Goal: Task Accomplishment & Management: Use online tool/utility

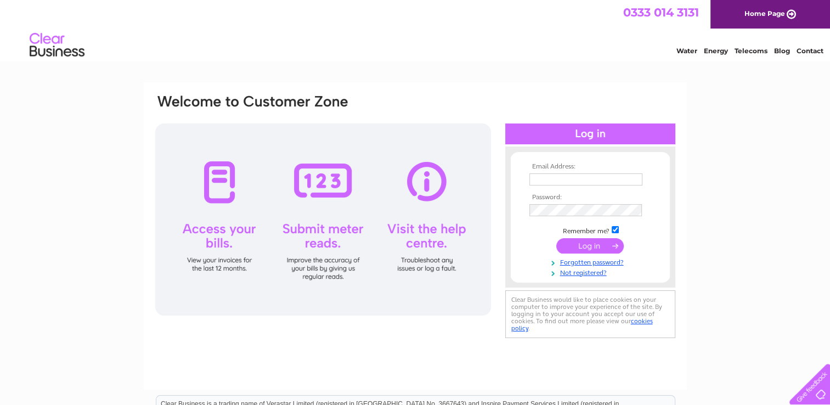
type input "lyndsay@rjhallengineeringltd.co.uk"
click at [595, 248] on input "submit" at bounding box center [589, 245] width 67 height 15
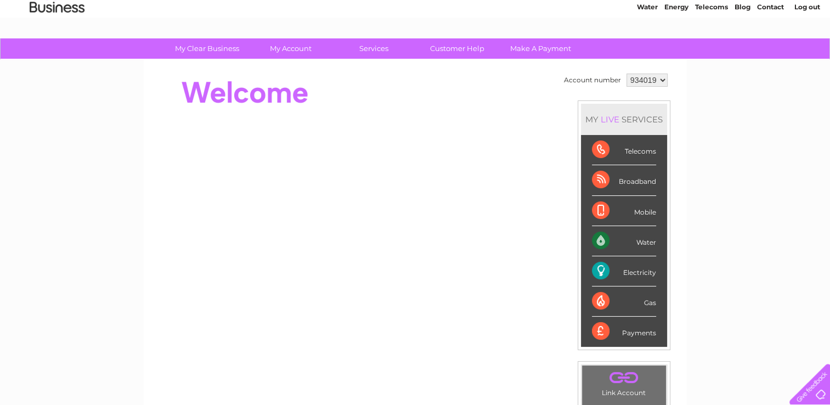
scroll to position [47, 0]
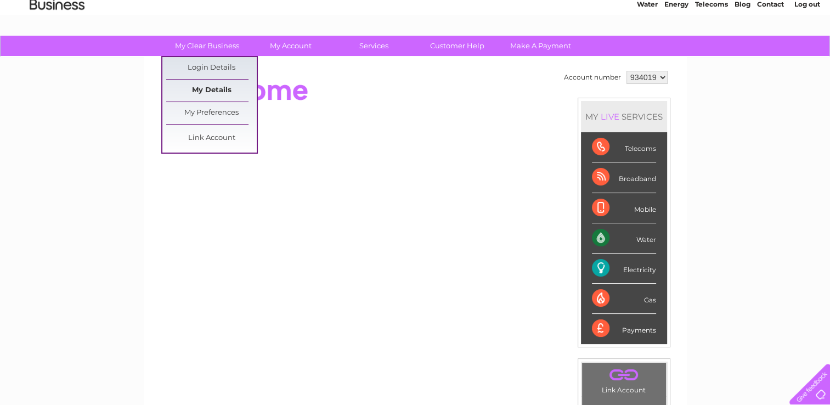
click at [212, 87] on link "My Details" at bounding box center [211, 91] width 90 height 22
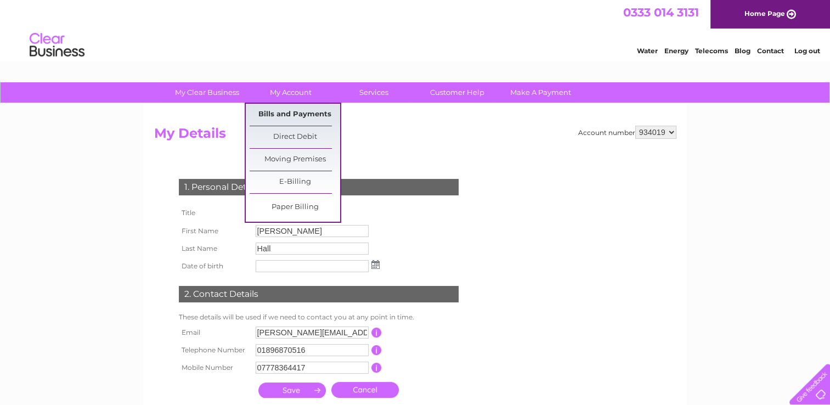
click at [299, 111] on link "Bills and Payments" at bounding box center [295, 115] width 90 height 22
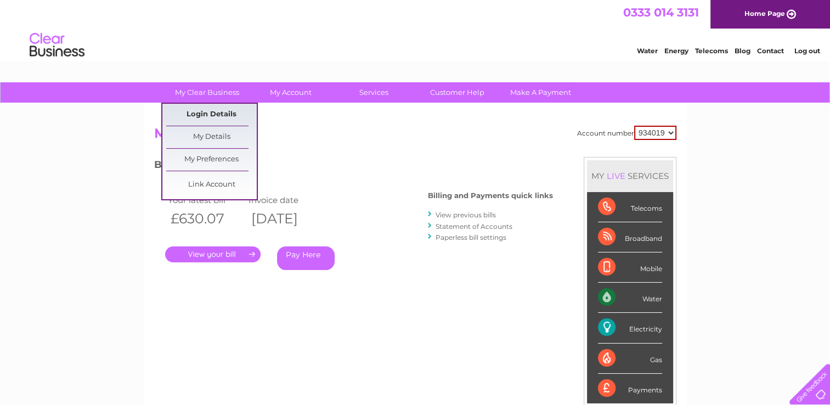
click at [210, 111] on link "Login Details" at bounding box center [211, 115] width 90 height 22
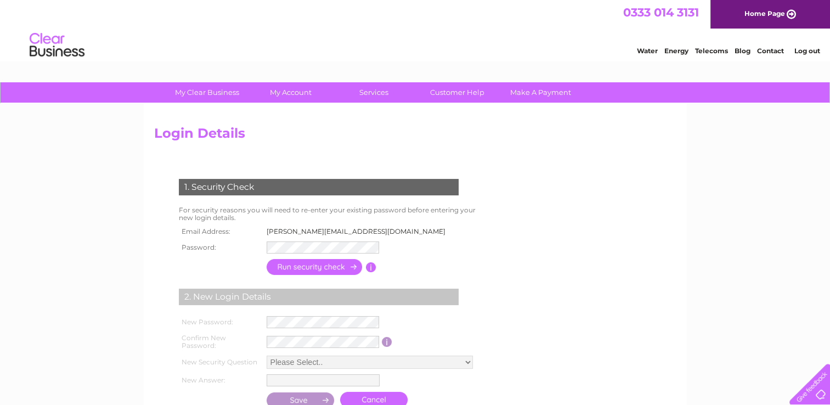
click at [676, 53] on link "Energy" at bounding box center [676, 51] width 24 height 8
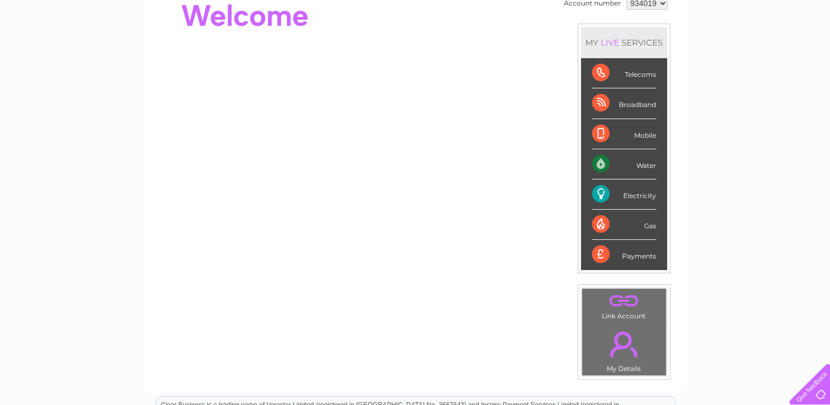
scroll to position [123, 0]
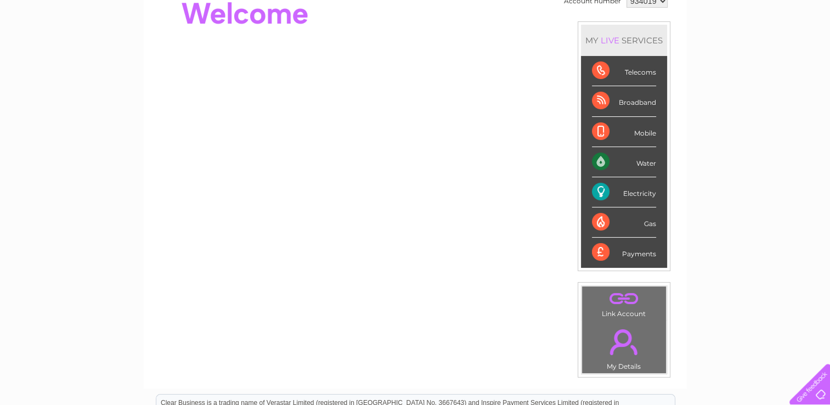
click at [612, 186] on div "Electricity" at bounding box center [624, 192] width 64 height 30
click at [638, 188] on div "Electricity" at bounding box center [624, 192] width 64 height 30
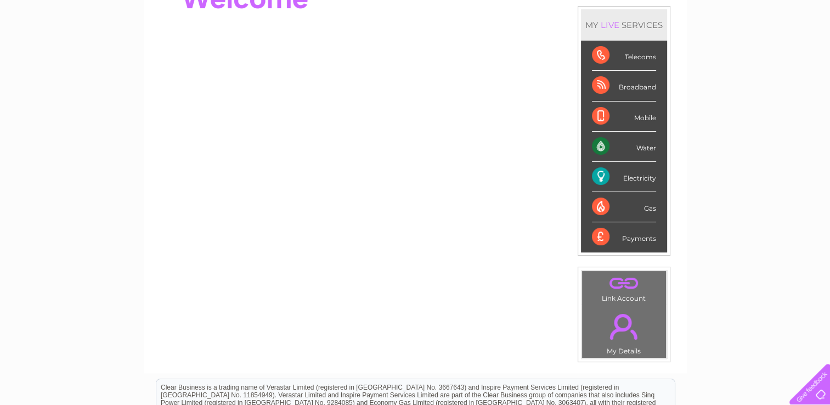
scroll to position [139, 0]
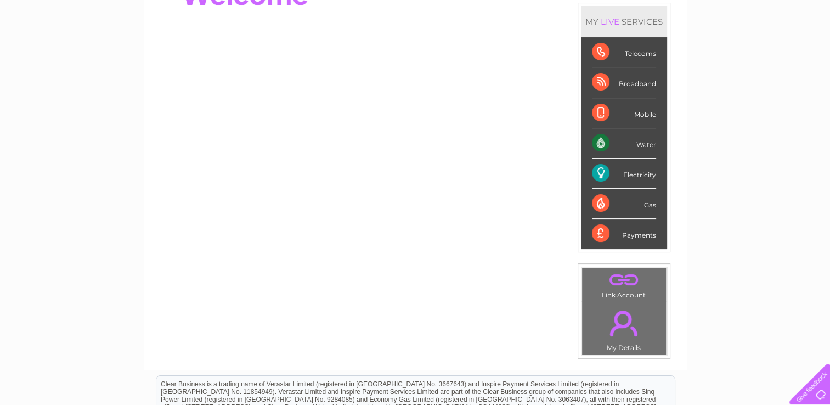
click at [621, 321] on link "." at bounding box center [624, 323] width 78 height 38
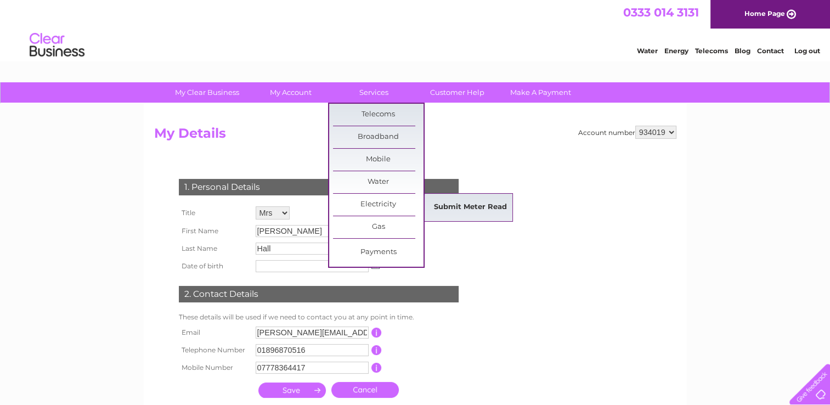
click at [443, 203] on link "Submit Meter Read" at bounding box center [470, 207] width 90 height 22
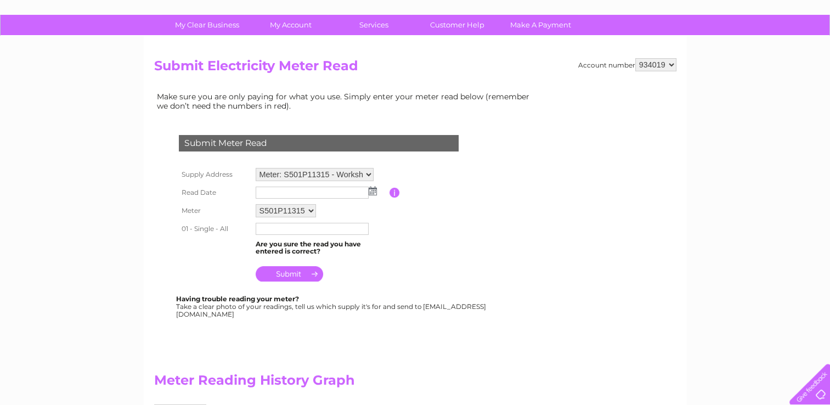
scroll to position [82, 0]
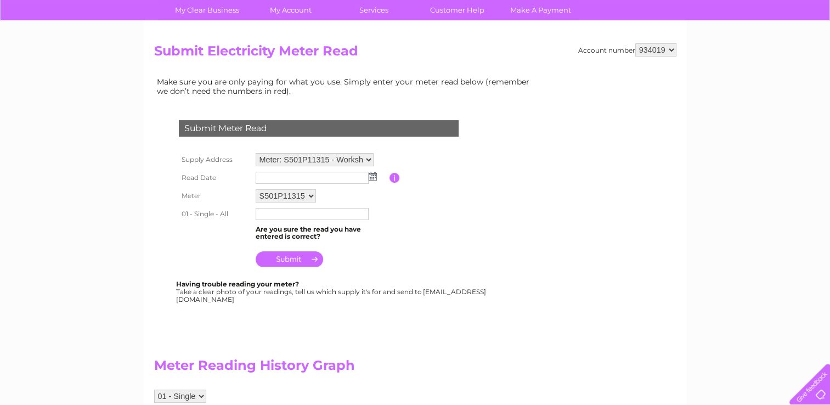
click at [375, 177] on img at bounding box center [373, 176] width 8 height 9
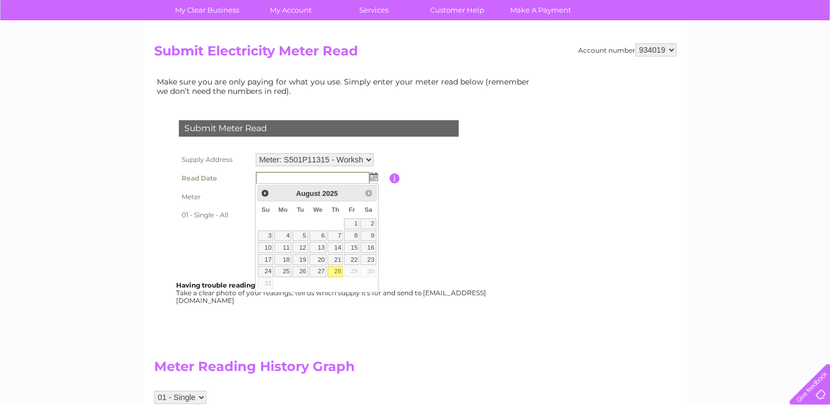
click at [336, 271] on link "28" at bounding box center [334, 271] width 15 height 11
type input "2025/08/28"
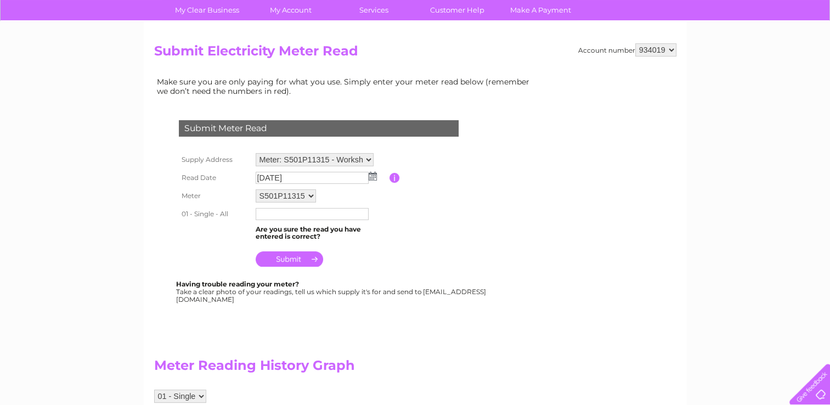
click at [283, 213] on input "text" at bounding box center [312, 214] width 113 height 12
click at [307, 212] on input "303317" at bounding box center [313, 214] width 114 height 13
type input "3"
type input "312773"
click at [292, 258] on input "submit" at bounding box center [289, 258] width 67 height 15
